Goal: Find specific page/section: Find specific page/section

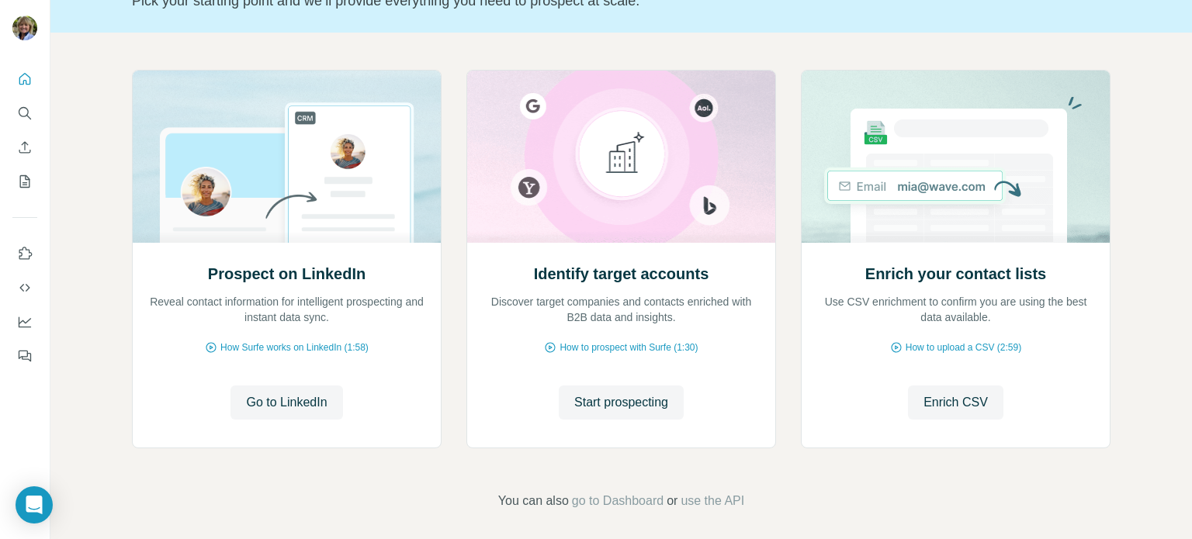
scroll to position [130, 0]
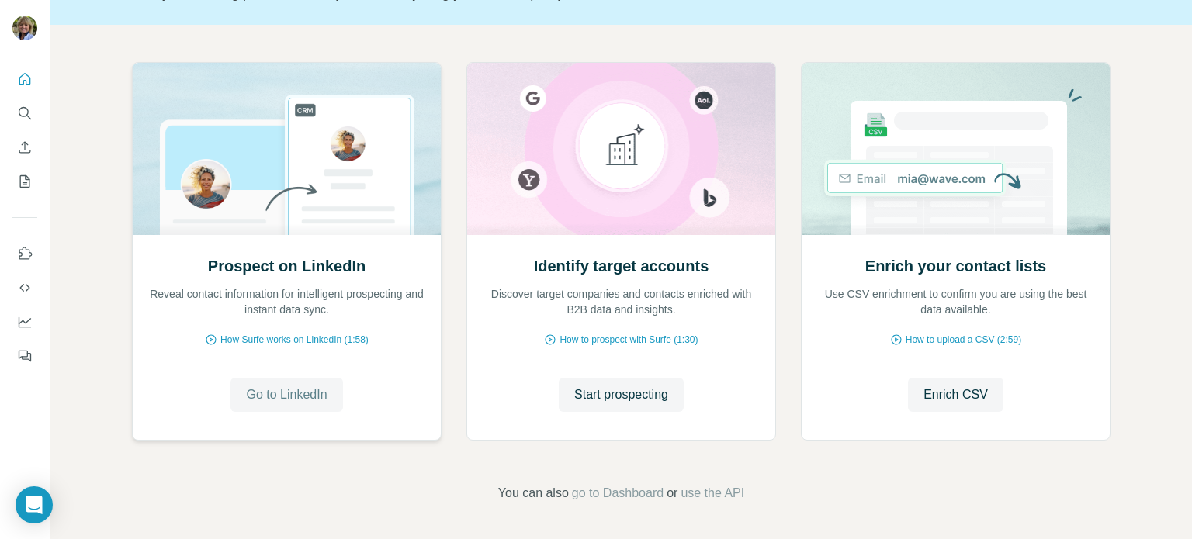
click at [286, 393] on span "Go to LinkedIn" at bounding box center [286, 395] width 81 height 19
click at [623, 390] on span "Start prospecting" at bounding box center [621, 395] width 94 height 19
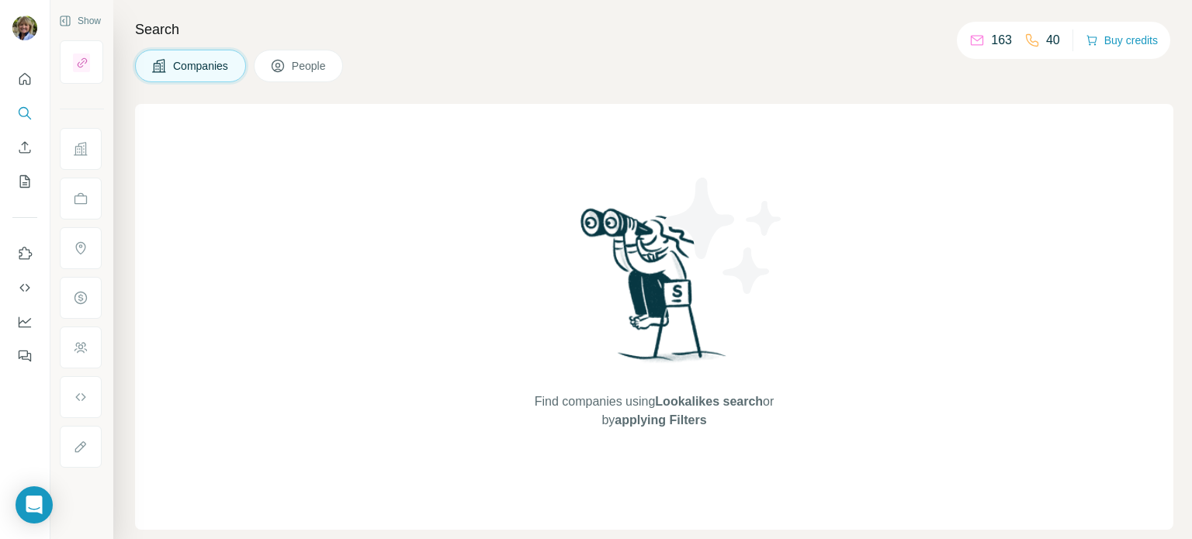
click at [969, 40] on icon at bounding box center [977, 41] width 16 height 16
click at [973, 40] on icon at bounding box center [977, 41] width 16 height 16
click at [314, 68] on span "People" at bounding box center [310, 66] width 36 height 16
